Goal: Task Accomplishment & Management: Manage account settings

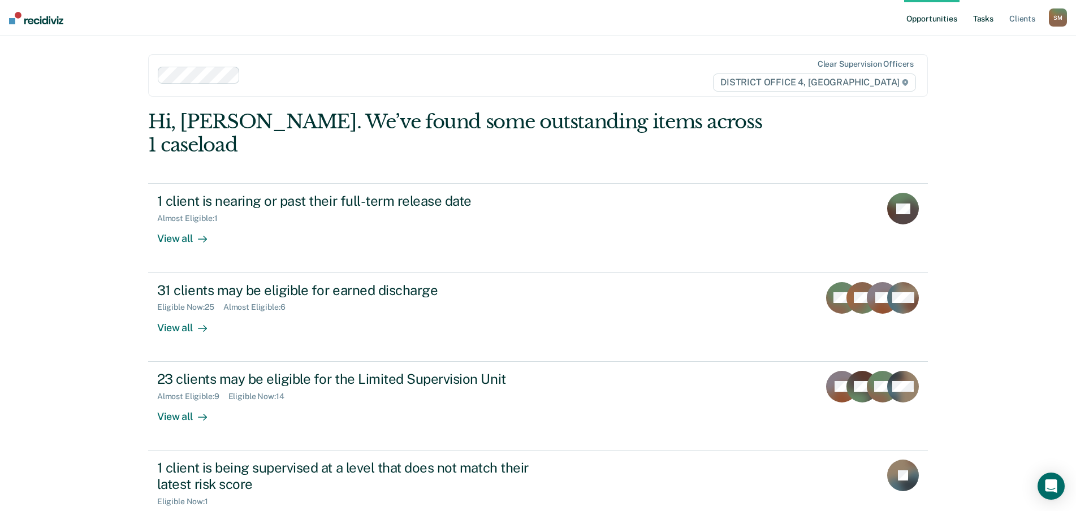
click at [984, 16] on link "Tasks" at bounding box center [983, 18] width 25 height 36
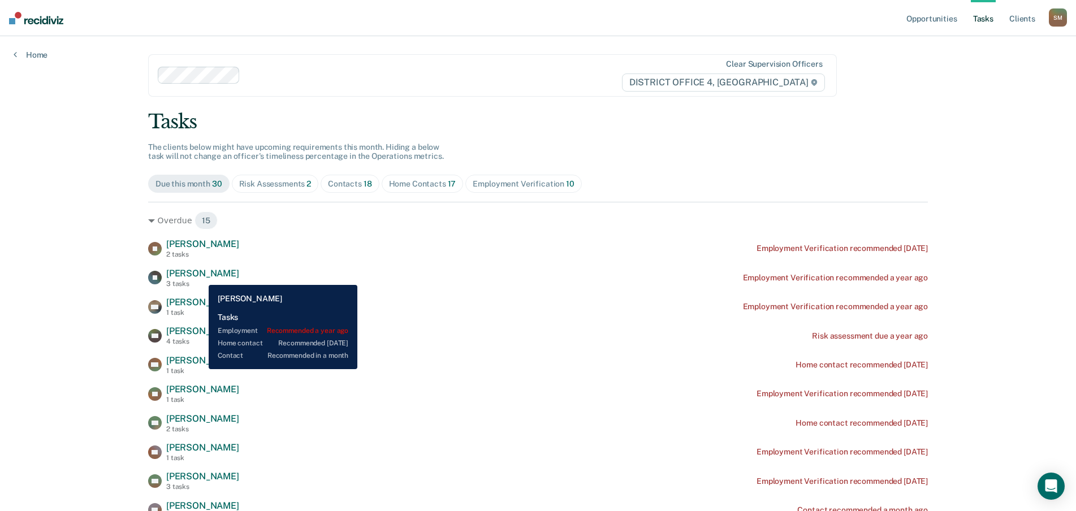
click at [200, 277] on span "[PERSON_NAME]" at bounding box center [202, 273] width 73 height 11
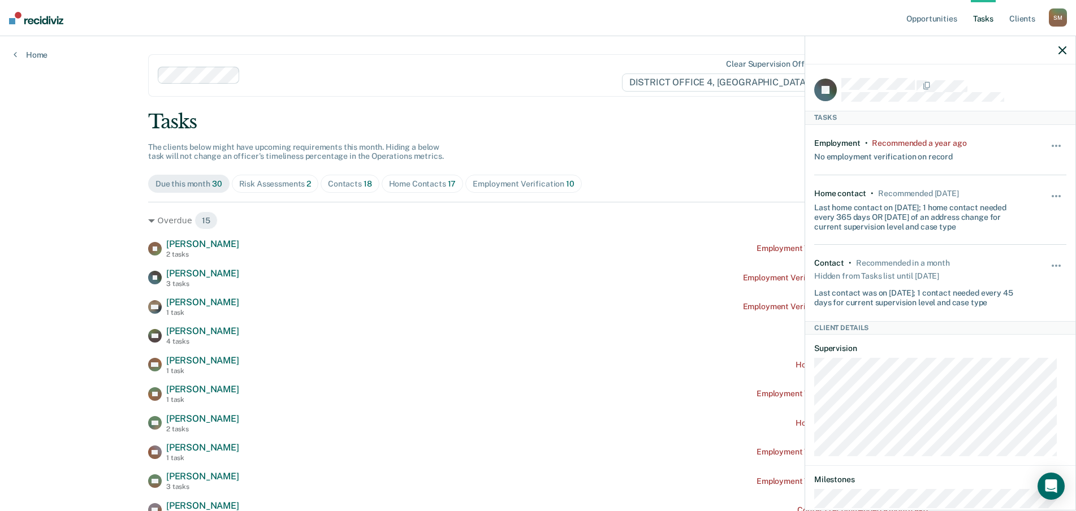
click at [1061, 50] on icon "button" at bounding box center [1063, 50] width 8 height 8
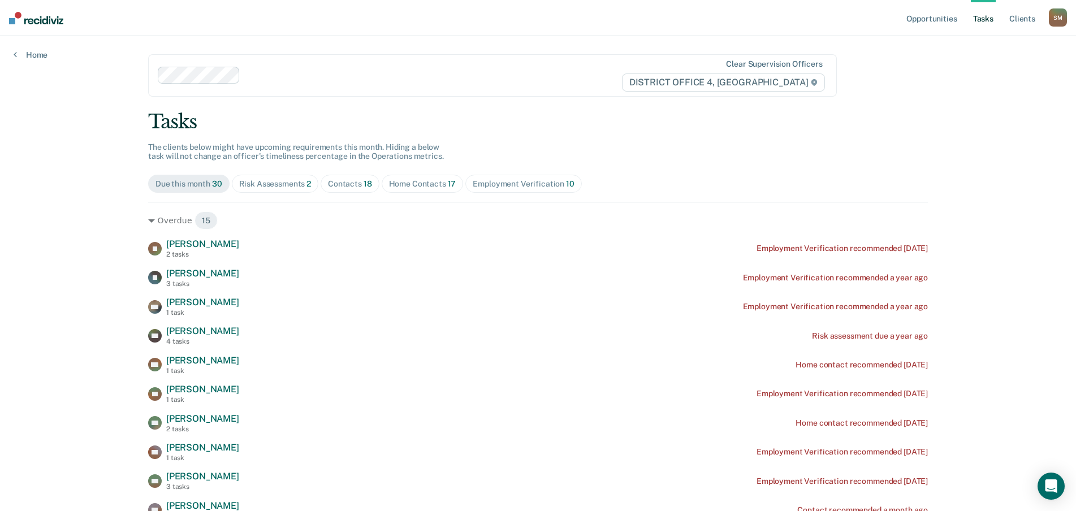
click at [989, 20] on link "Tasks" at bounding box center [983, 18] width 25 height 36
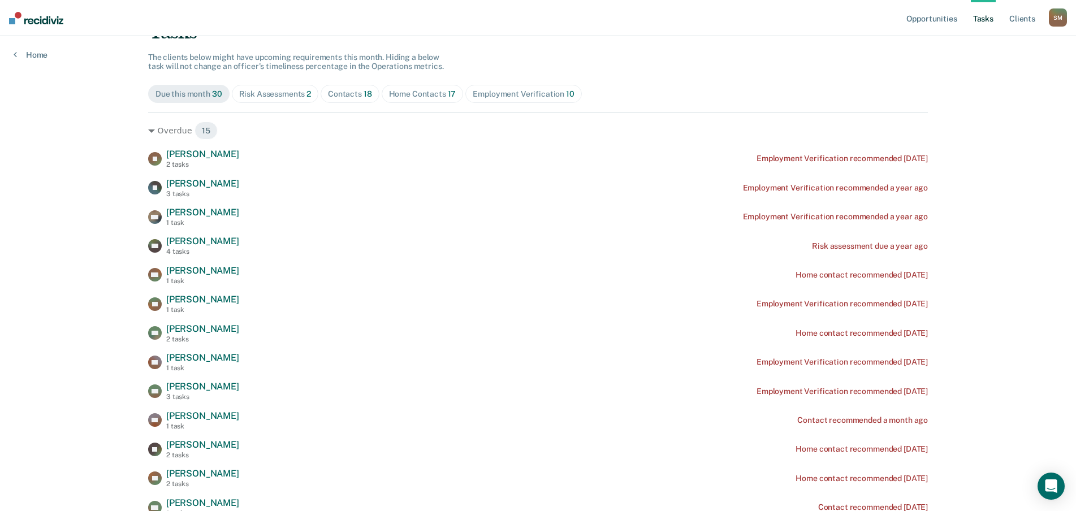
scroll to position [57, 0]
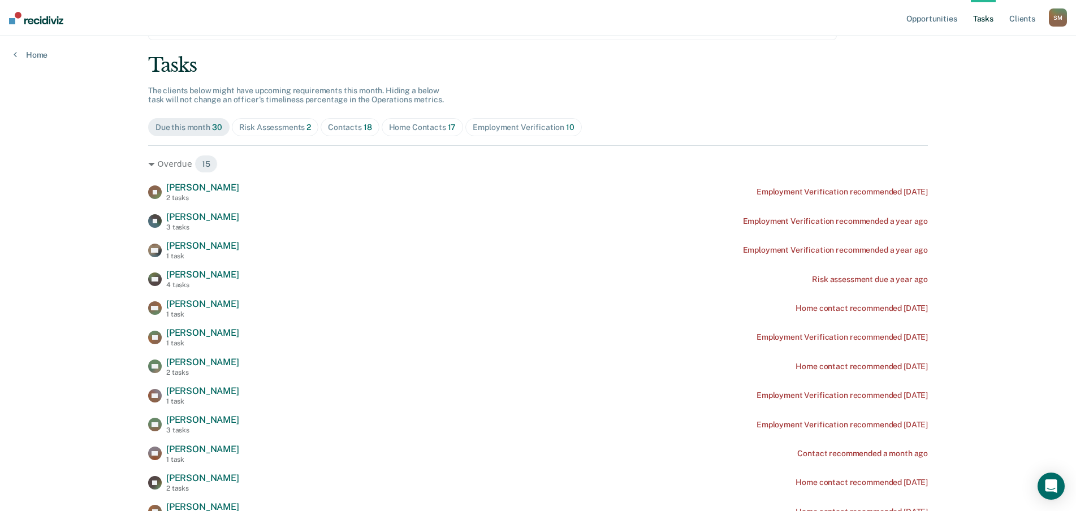
click at [356, 131] on div "Contacts 18" at bounding box center [350, 128] width 44 height 10
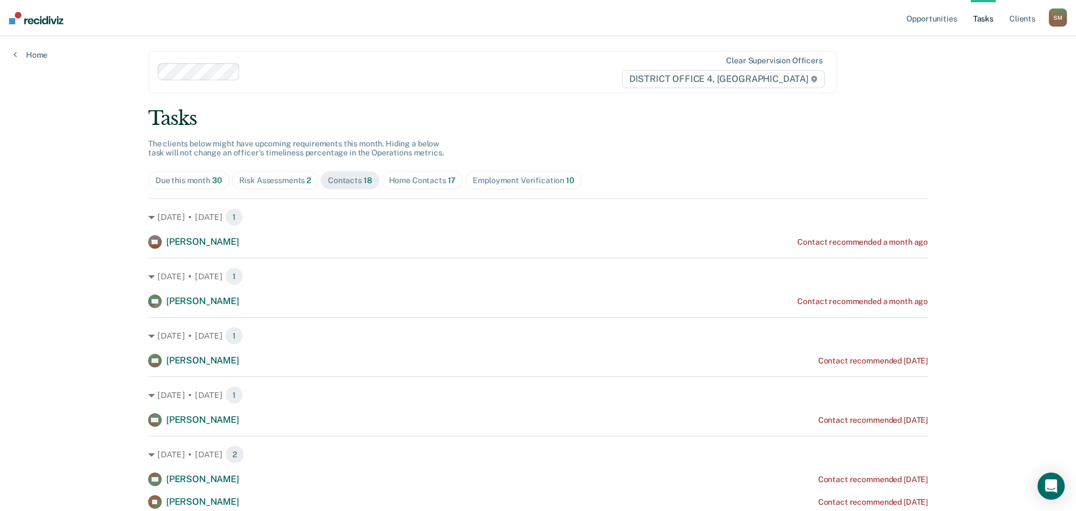
scroll to position [0, 0]
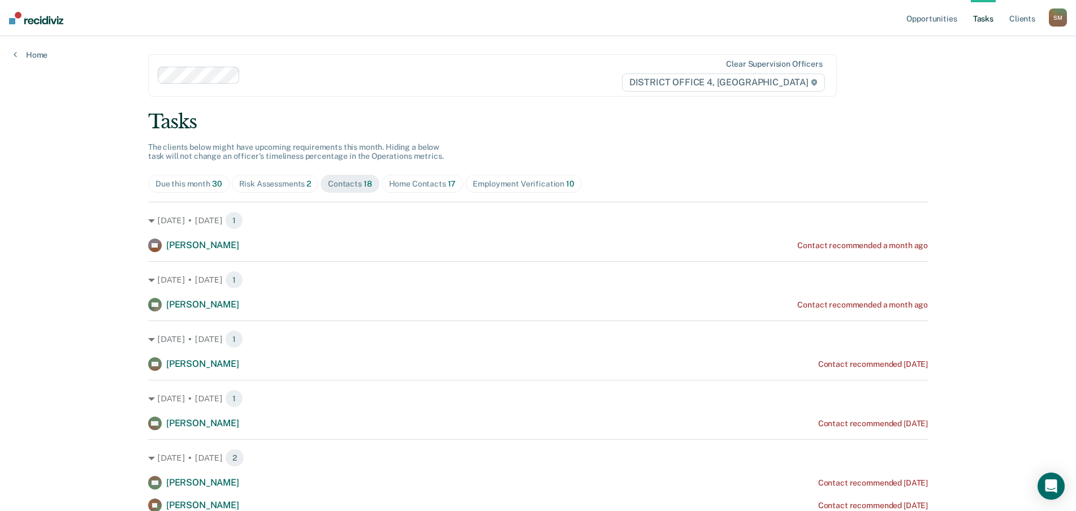
click at [421, 185] on div "Home Contacts 17" at bounding box center [422, 184] width 67 height 10
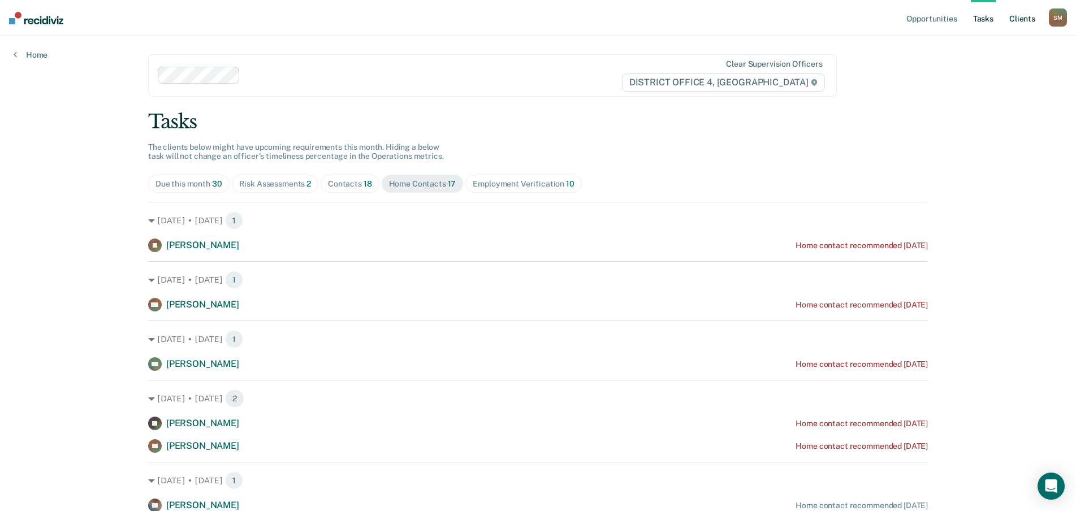
click at [1027, 18] on link "Client s" at bounding box center [1022, 18] width 31 height 36
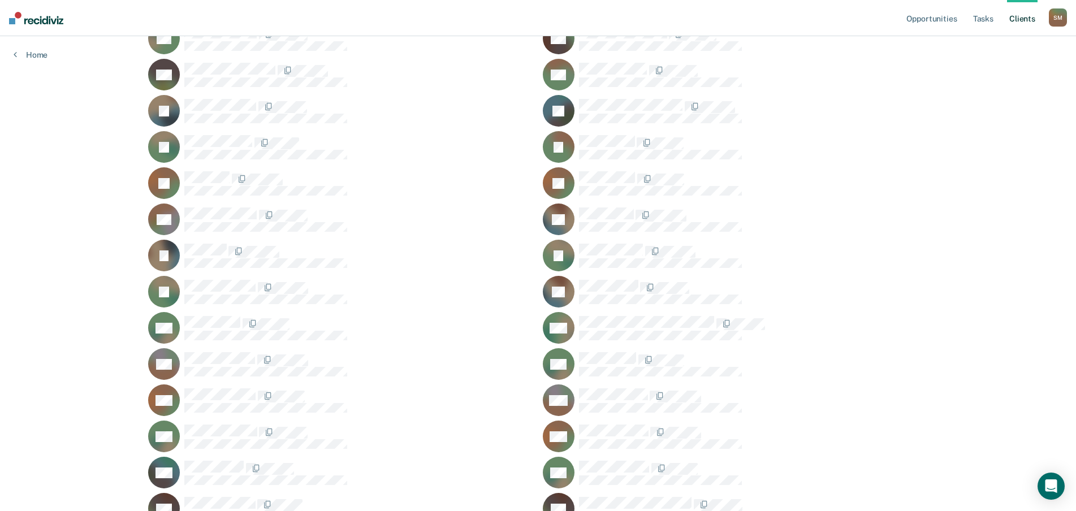
scroll to position [622, 0]
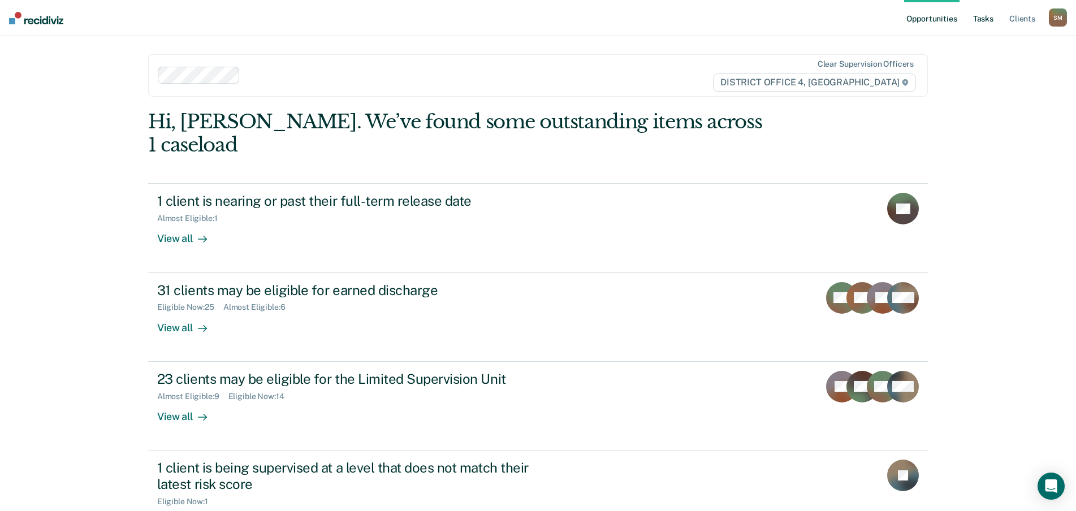
click at [984, 21] on link "Tasks" at bounding box center [983, 18] width 25 height 36
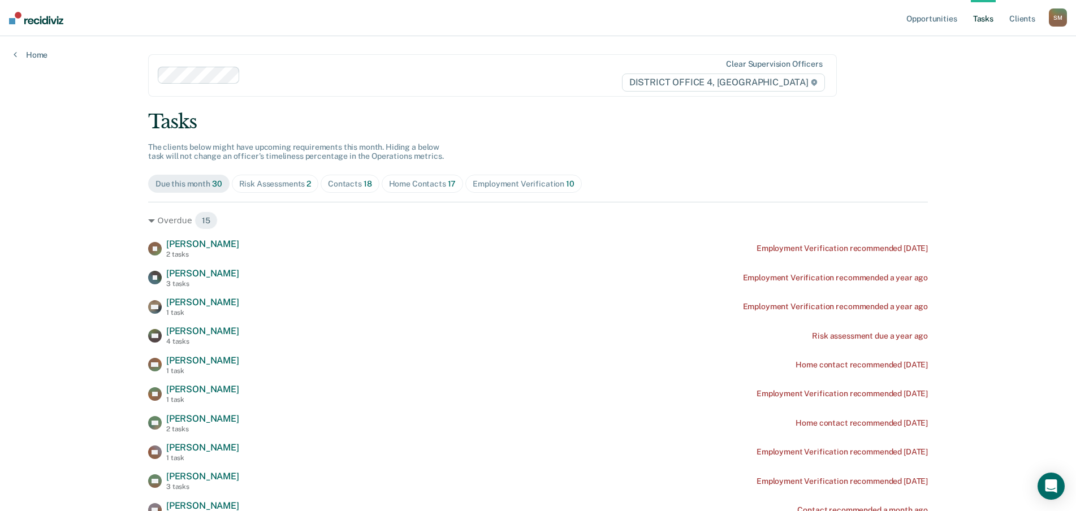
click at [357, 181] on div "Contacts 18" at bounding box center [350, 184] width 44 height 10
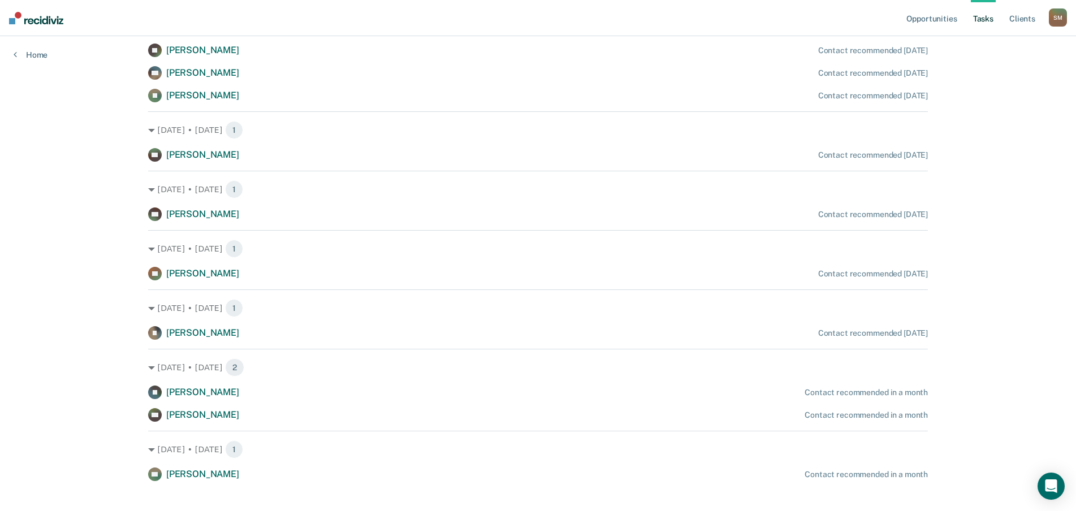
scroll to position [649, 0]
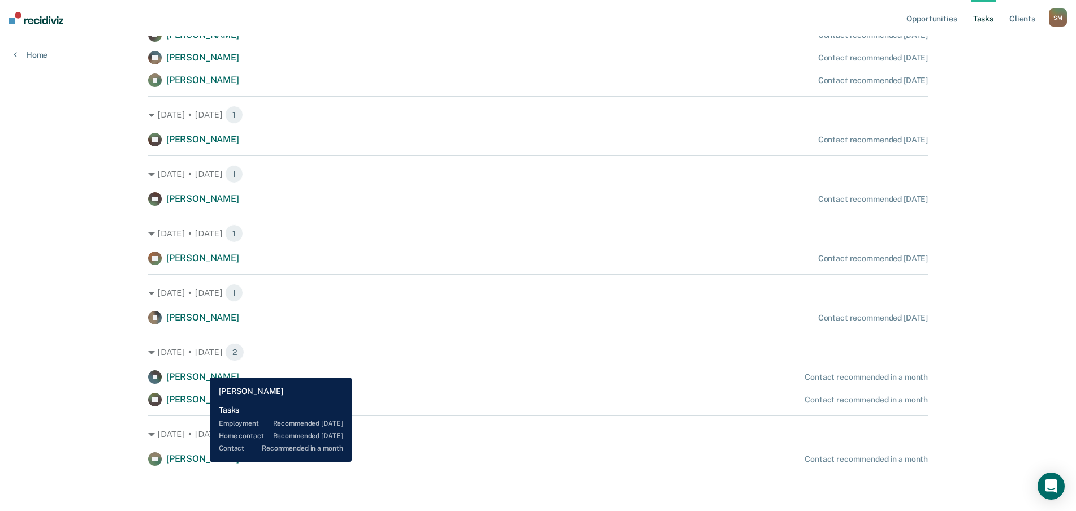
click at [201, 462] on span "[PERSON_NAME]" at bounding box center [202, 459] width 73 height 11
